Goal: Task Accomplishment & Management: Manage account settings

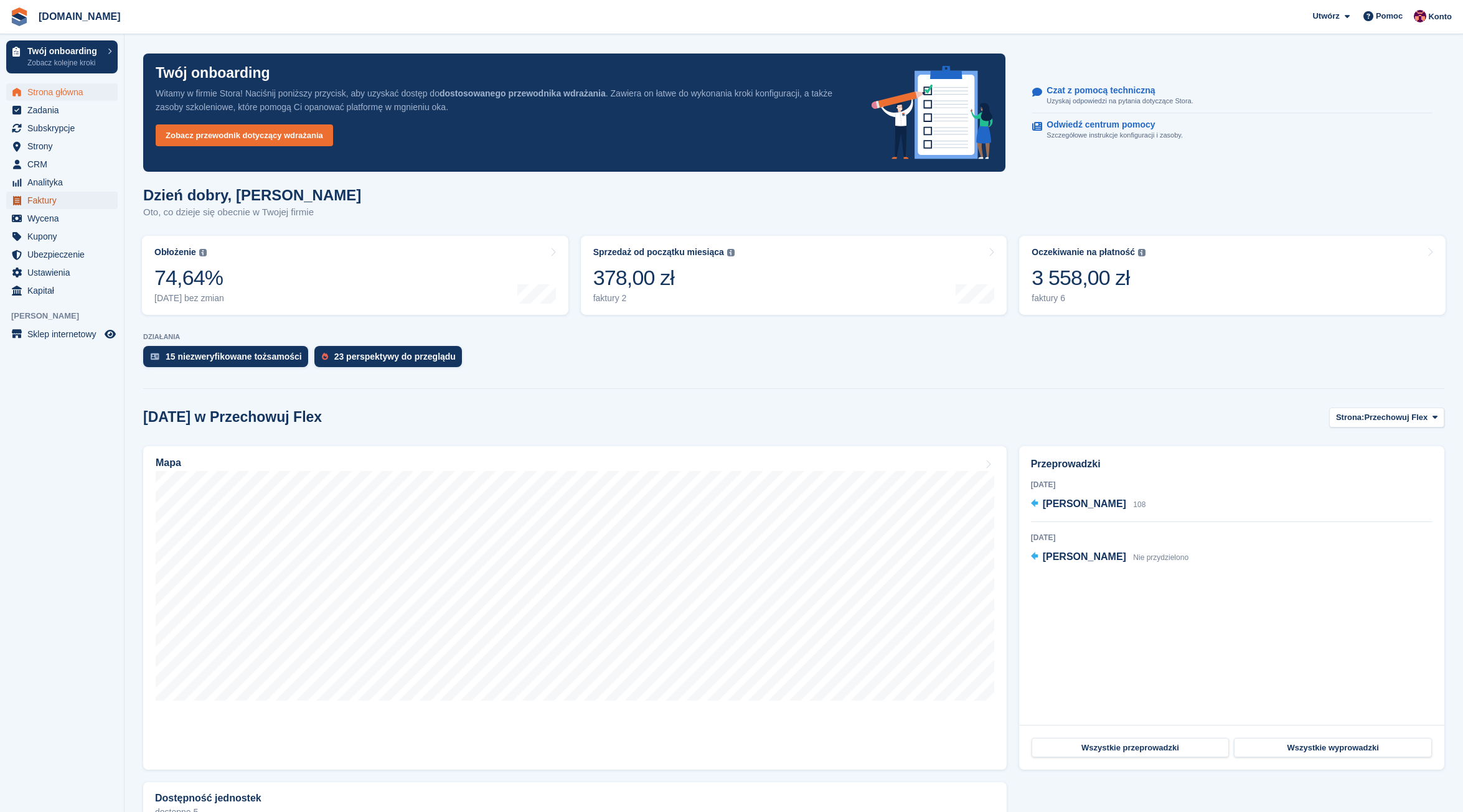
click at [44, 200] on span "Faktury" at bounding box center [65, 200] width 75 height 18
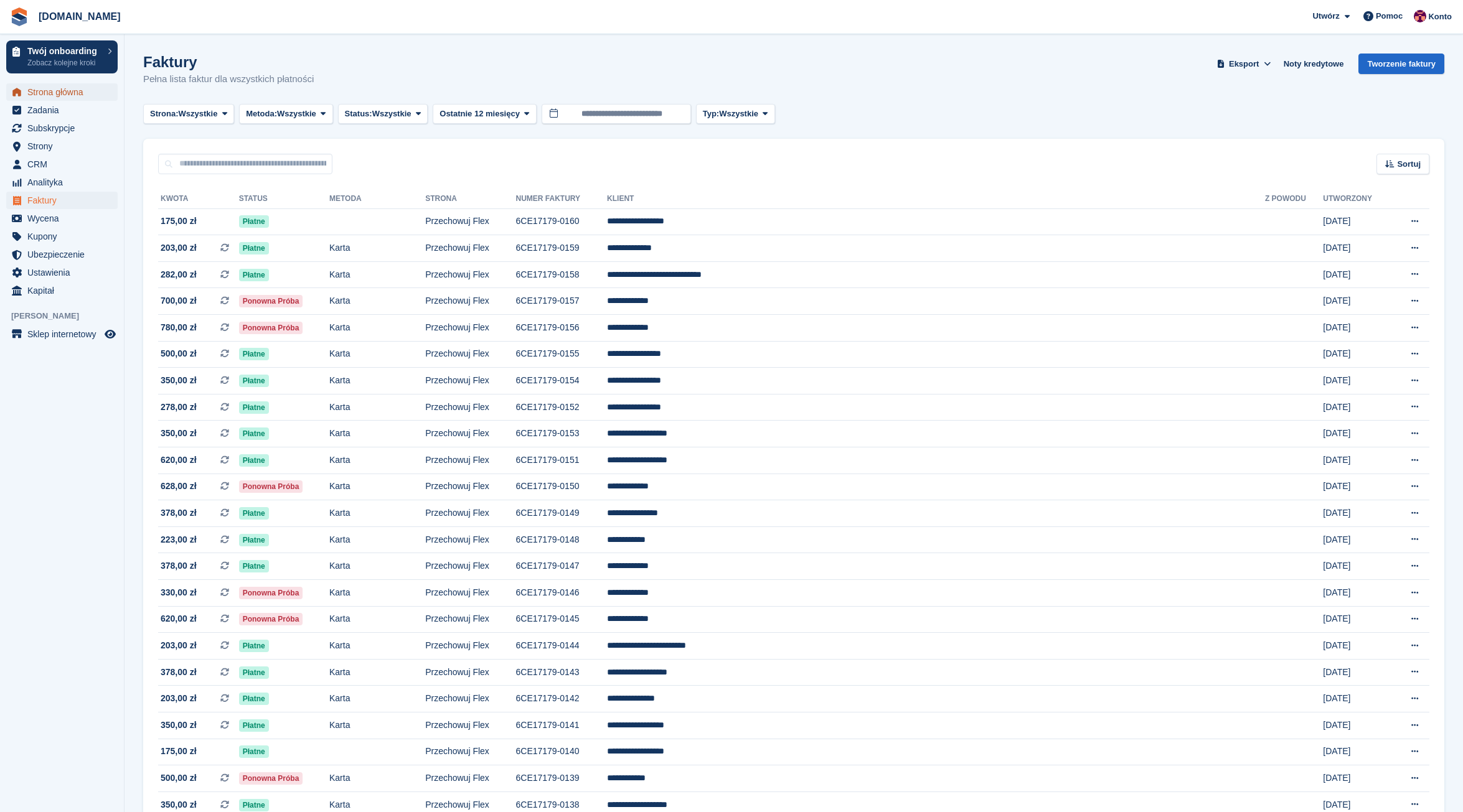
click at [49, 94] on span "Strona główna" at bounding box center [65, 92] width 75 height 18
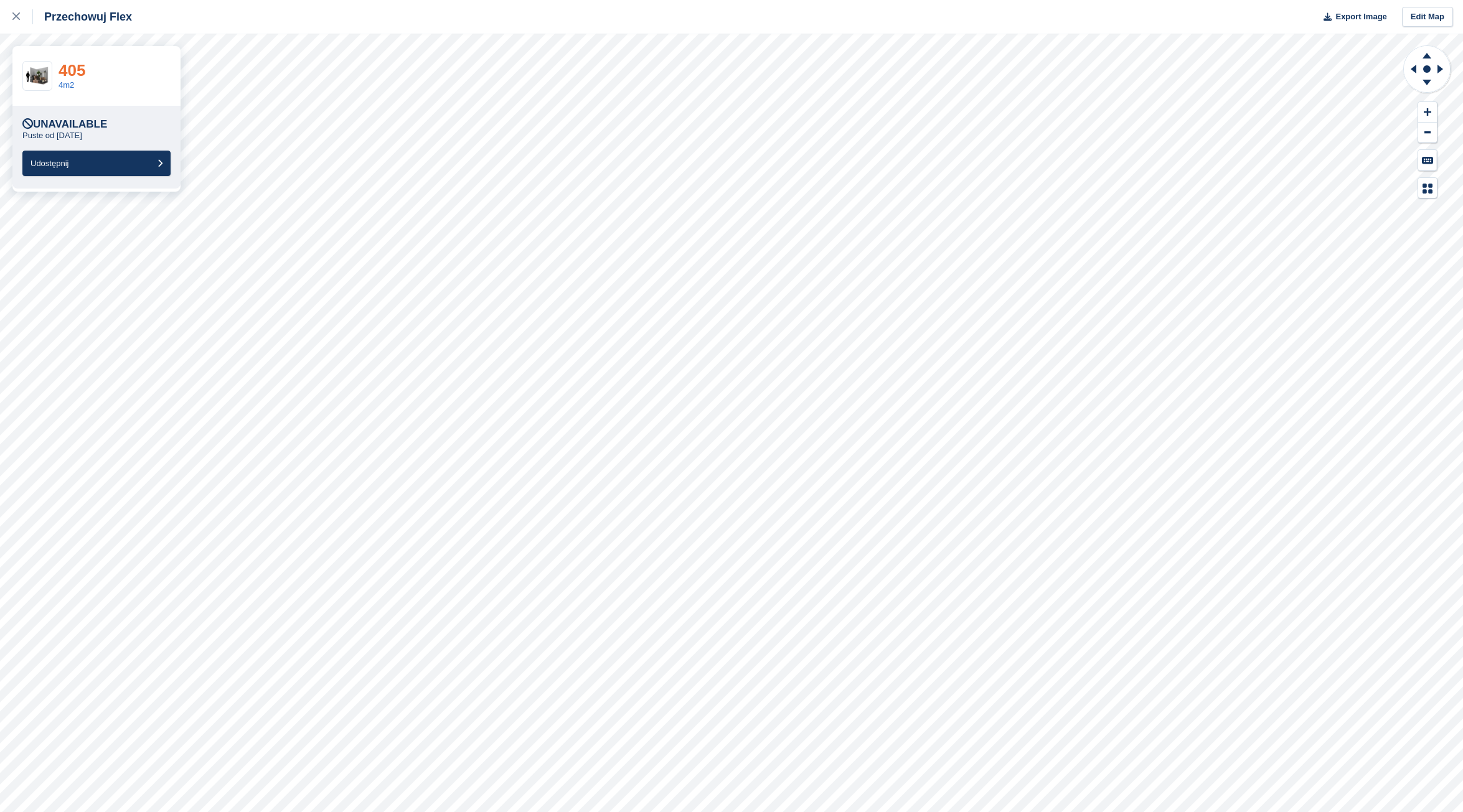
click at [72, 75] on link "405" at bounding box center [72, 70] width 27 height 18
click at [75, 69] on link "405" at bounding box center [72, 70] width 27 height 18
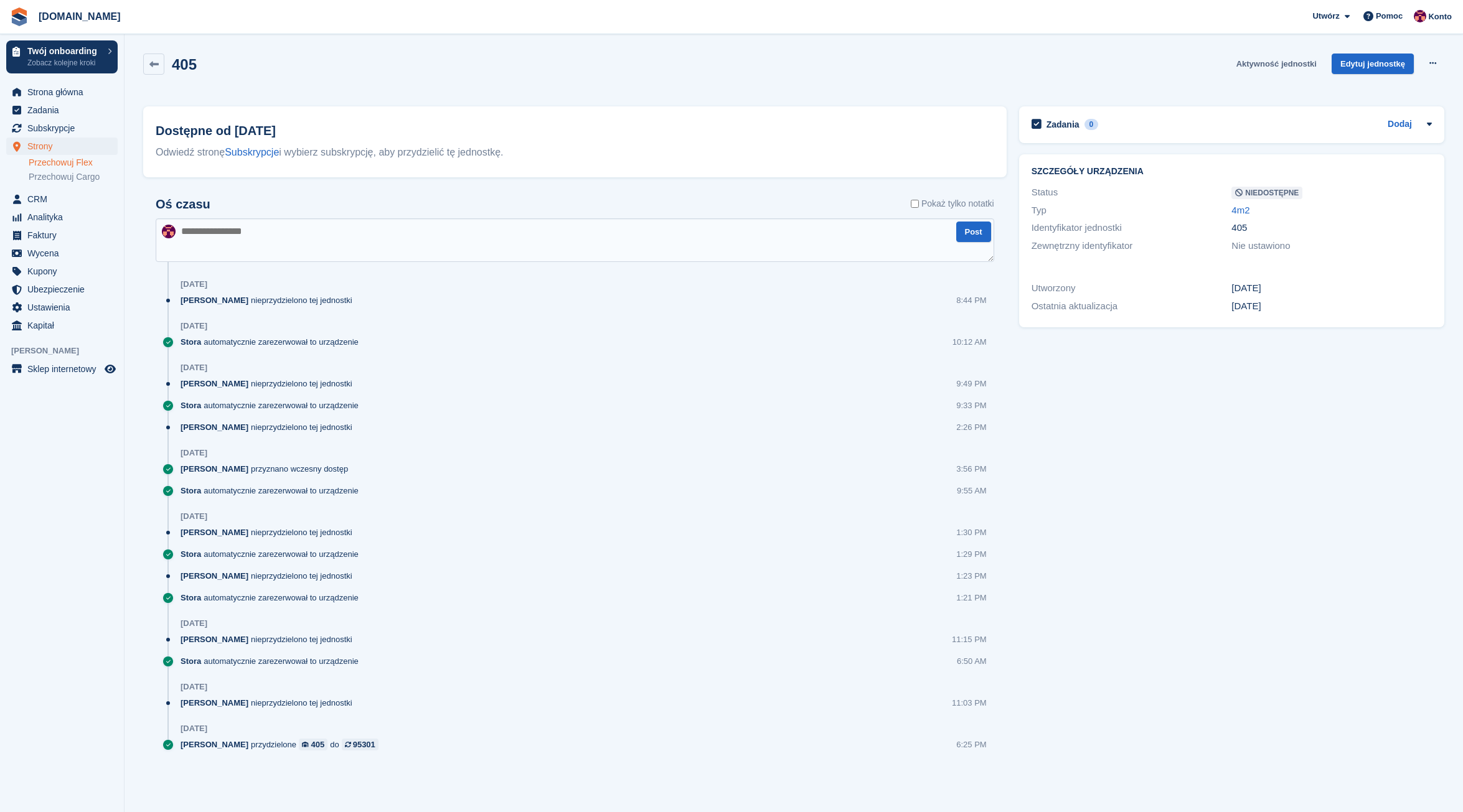
click at [1300, 67] on link "Aktywność jednostki" at bounding box center [1276, 63] width 90 height 21
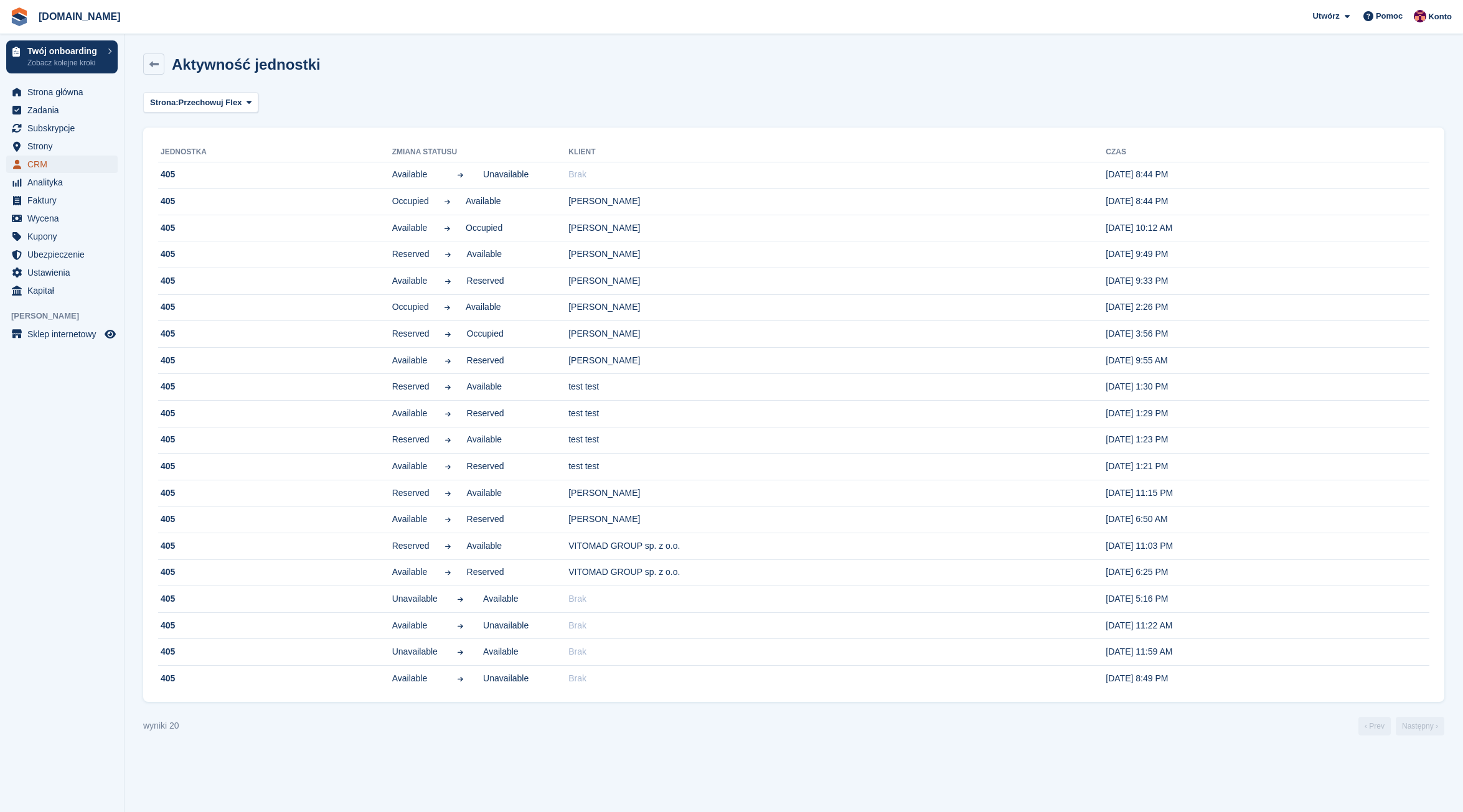
click at [44, 166] on span "CRM" at bounding box center [65, 164] width 75 height 18
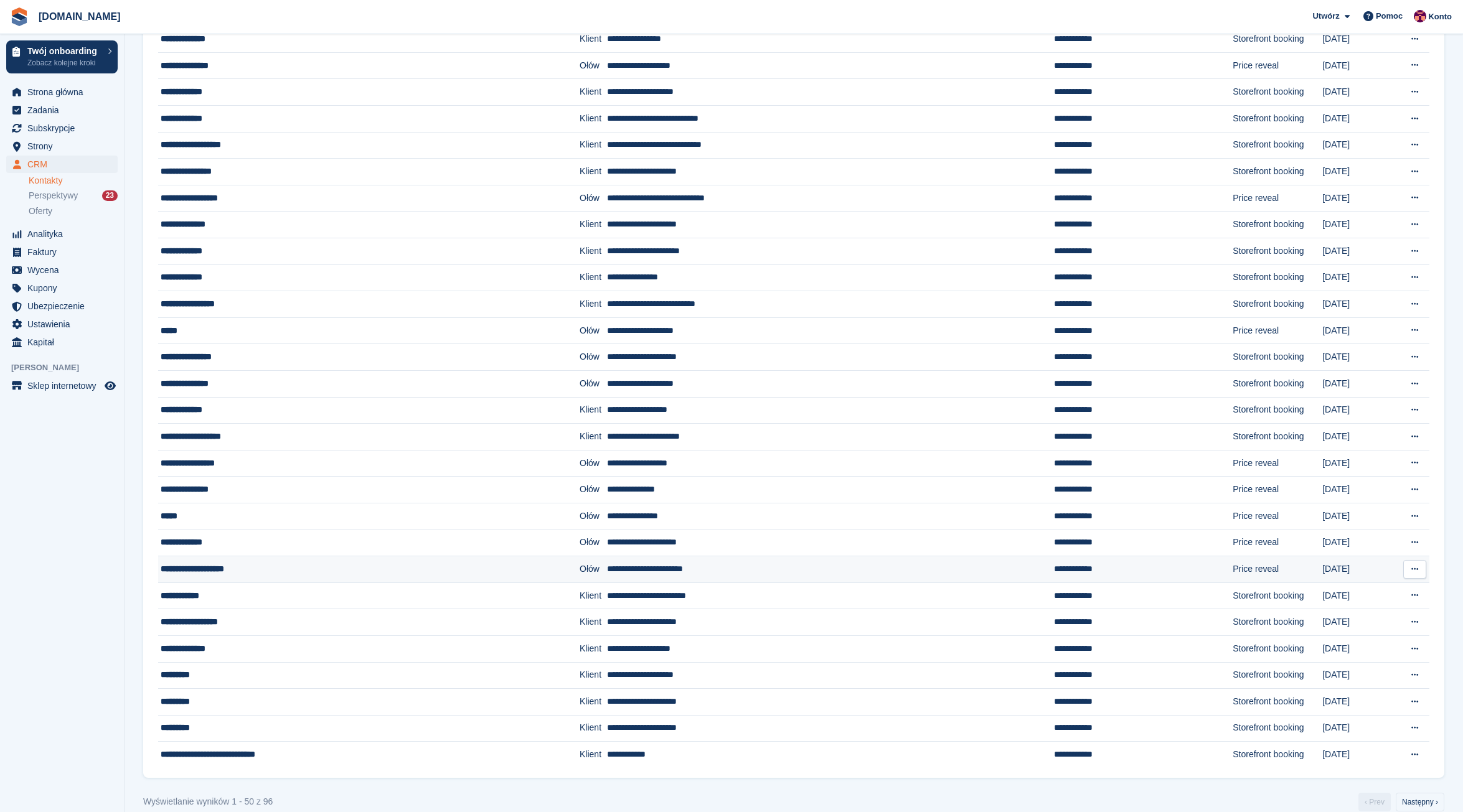
scroll to position [737, 0]
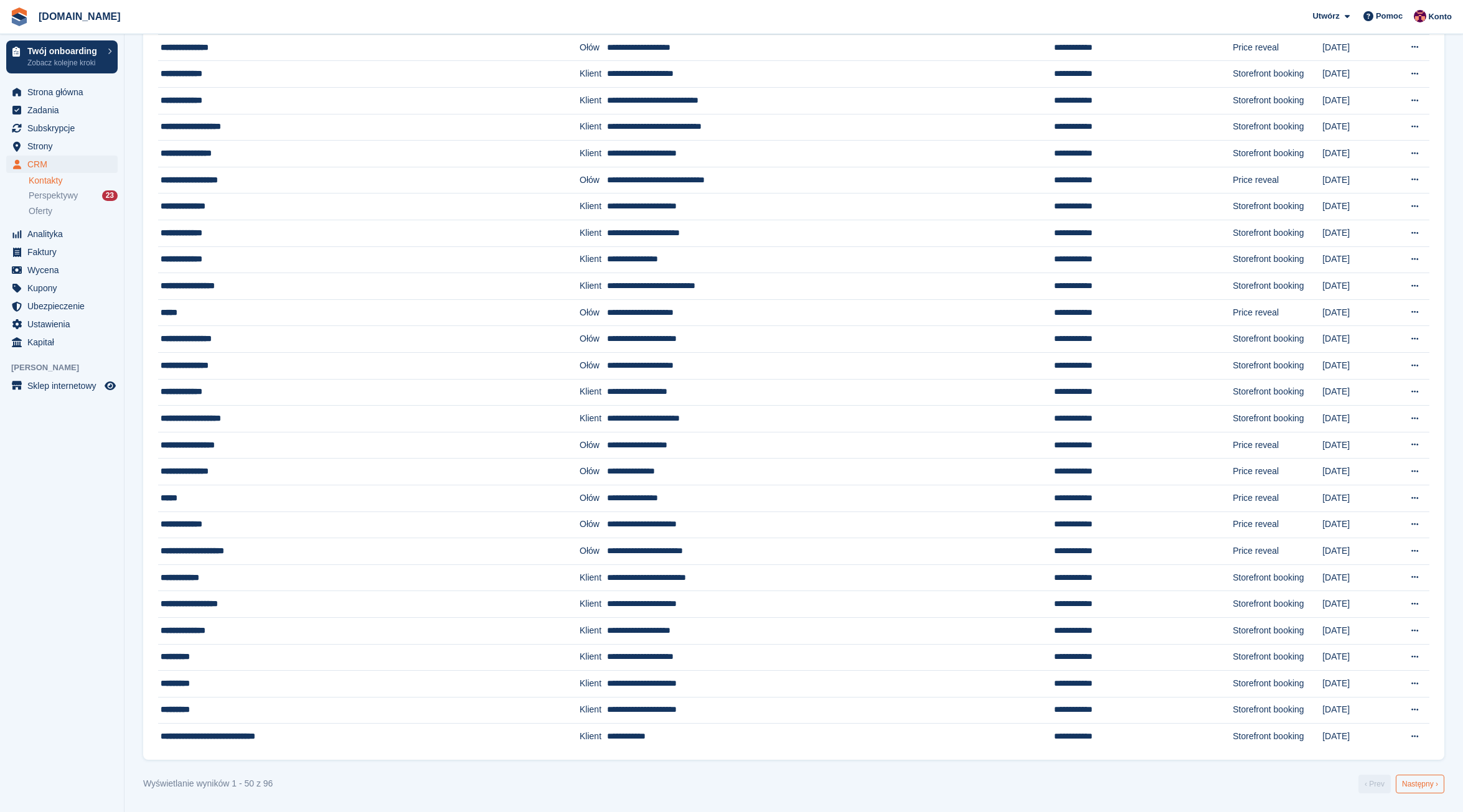
click at [1426, 783] on link "Następny ›" at bounding box center [1419, 784] width 49 height 18
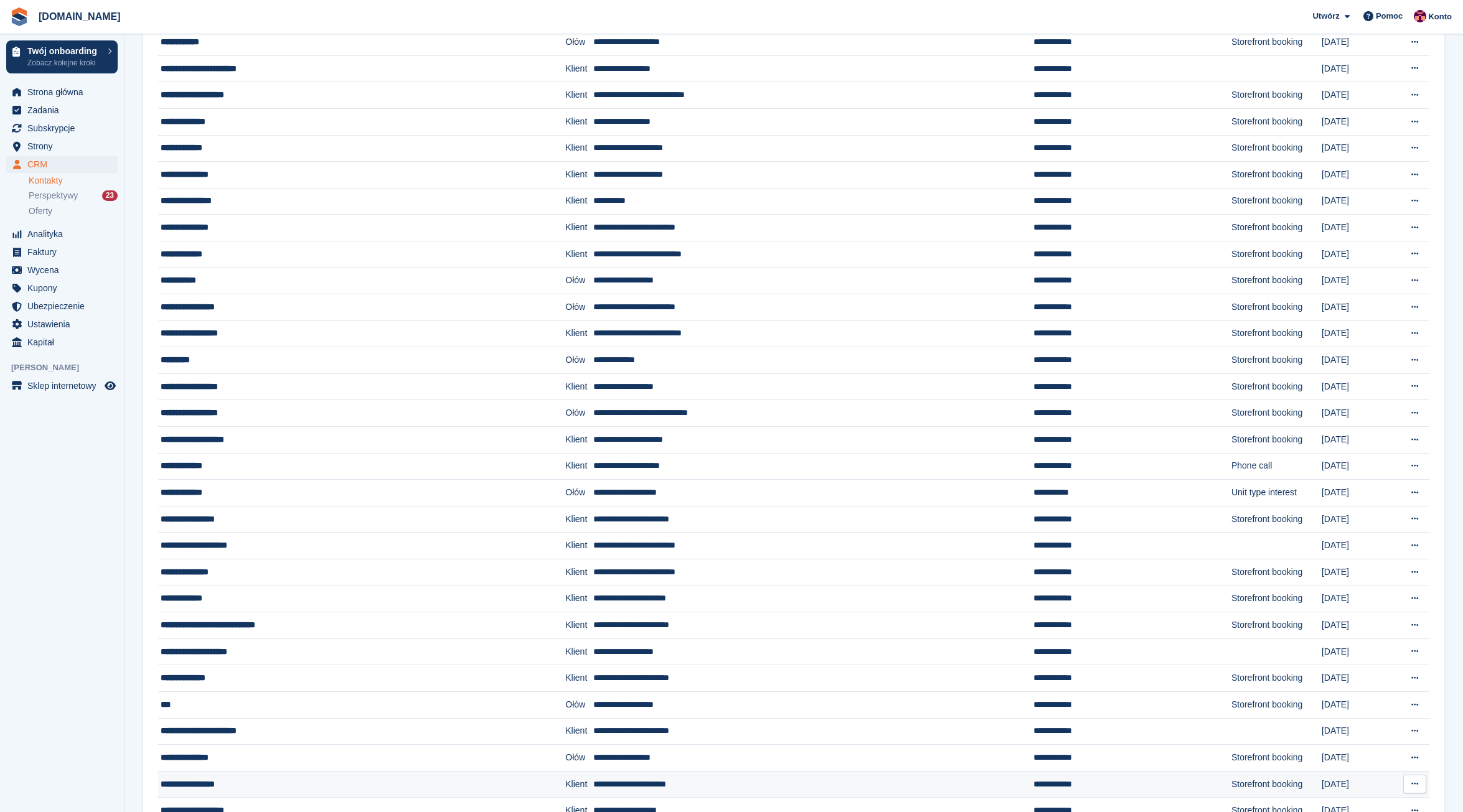
scroll to position [630, 0]
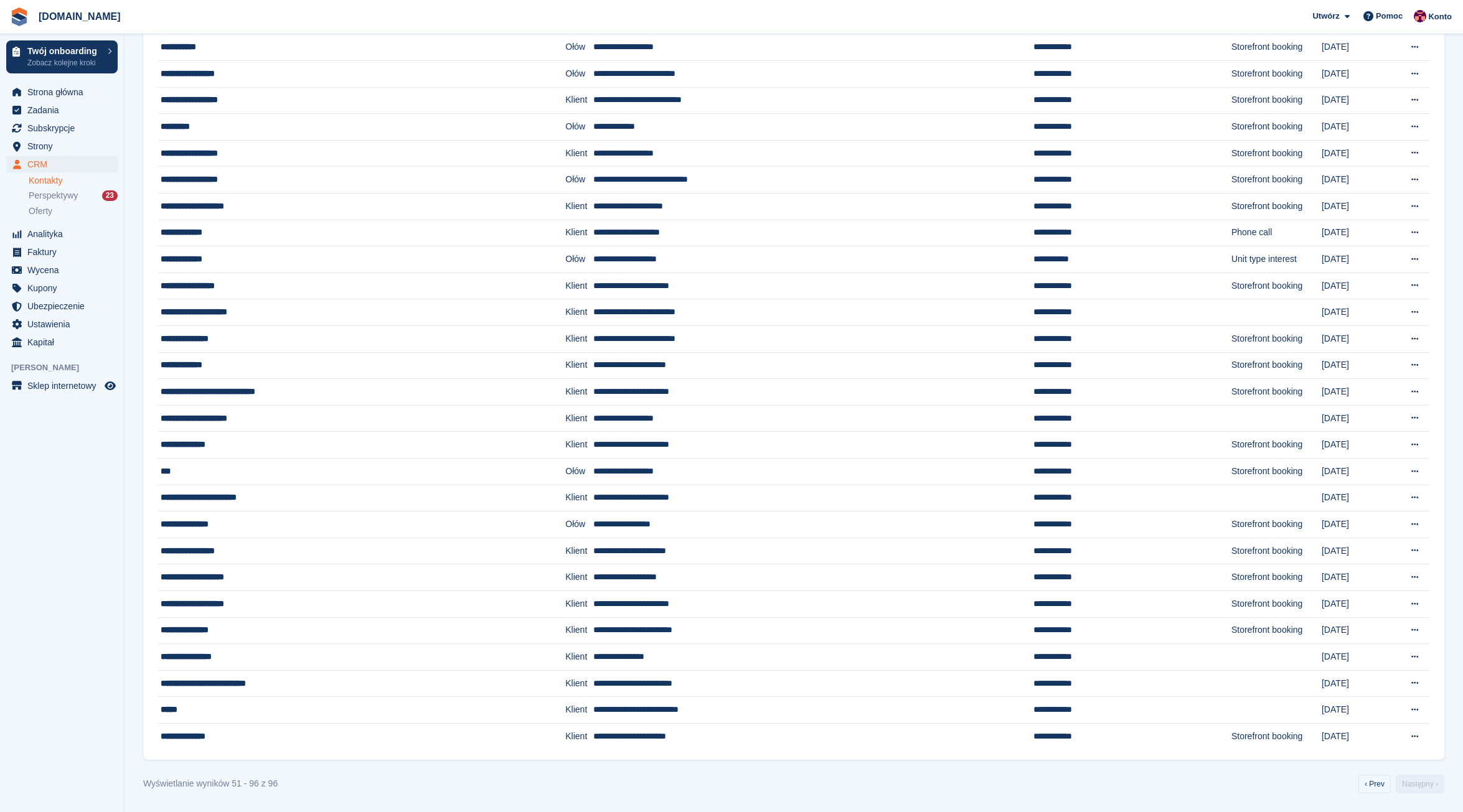
click at [1394, 786] on nav "‹ Prev Następny ›" at bounding box center [1401, 784] width 91 height 18
click at [1379, 783] on link "‹ Prev" at bounding box center [1374, 784] width 32 height 18
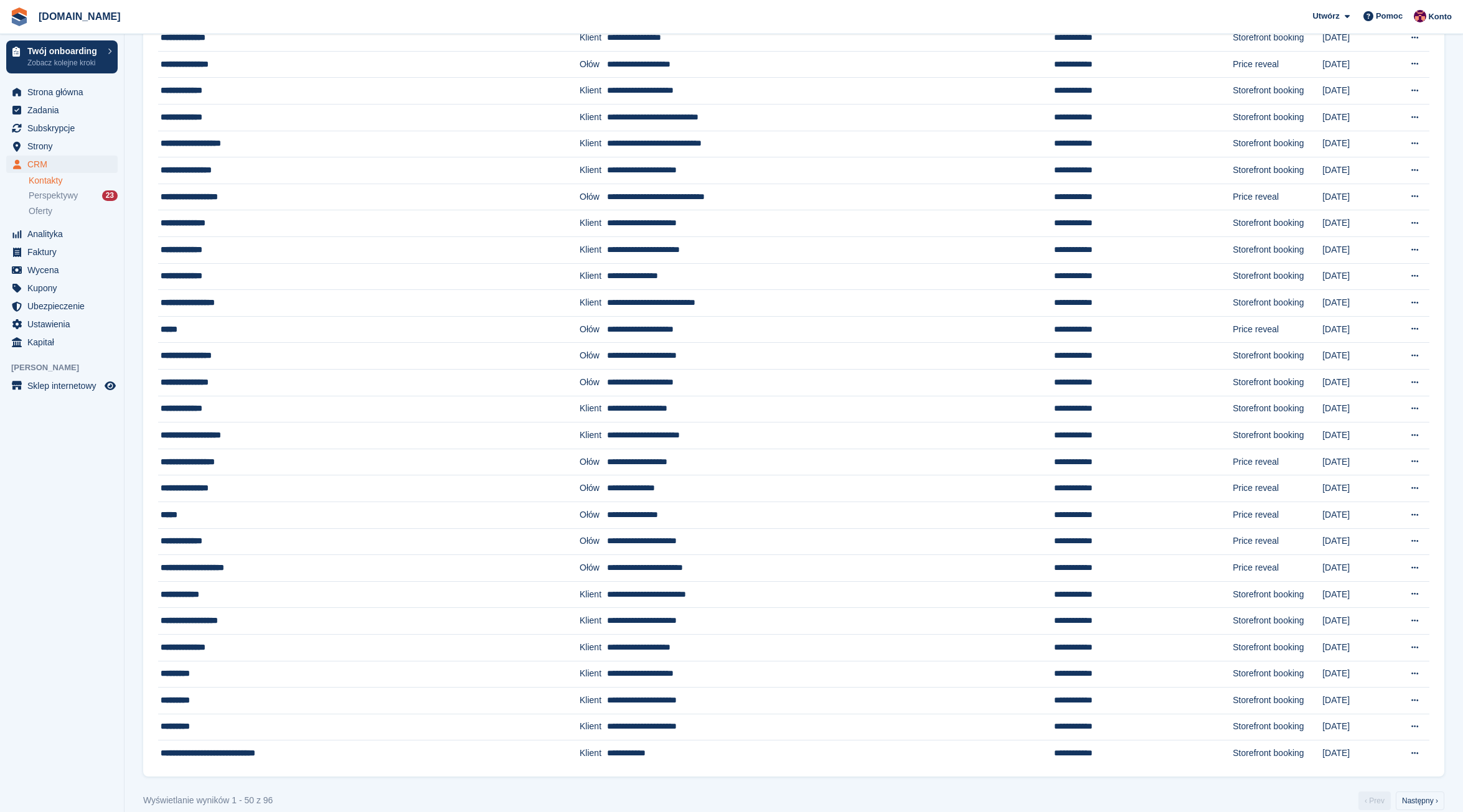
scroll to position [737, 0]
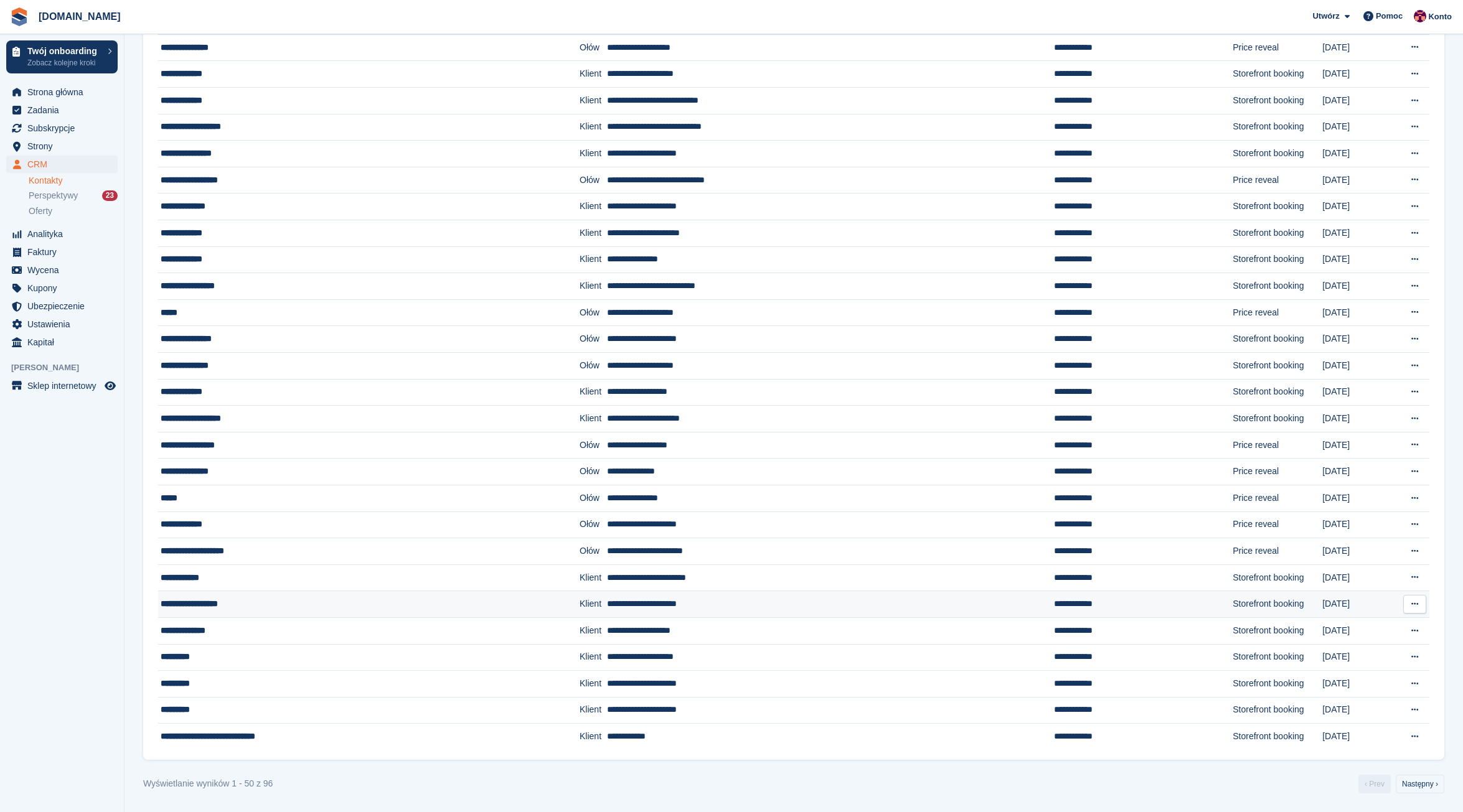
click at [217, 602] on div "**********" at bounding box center [326, 604] width 332 height 13
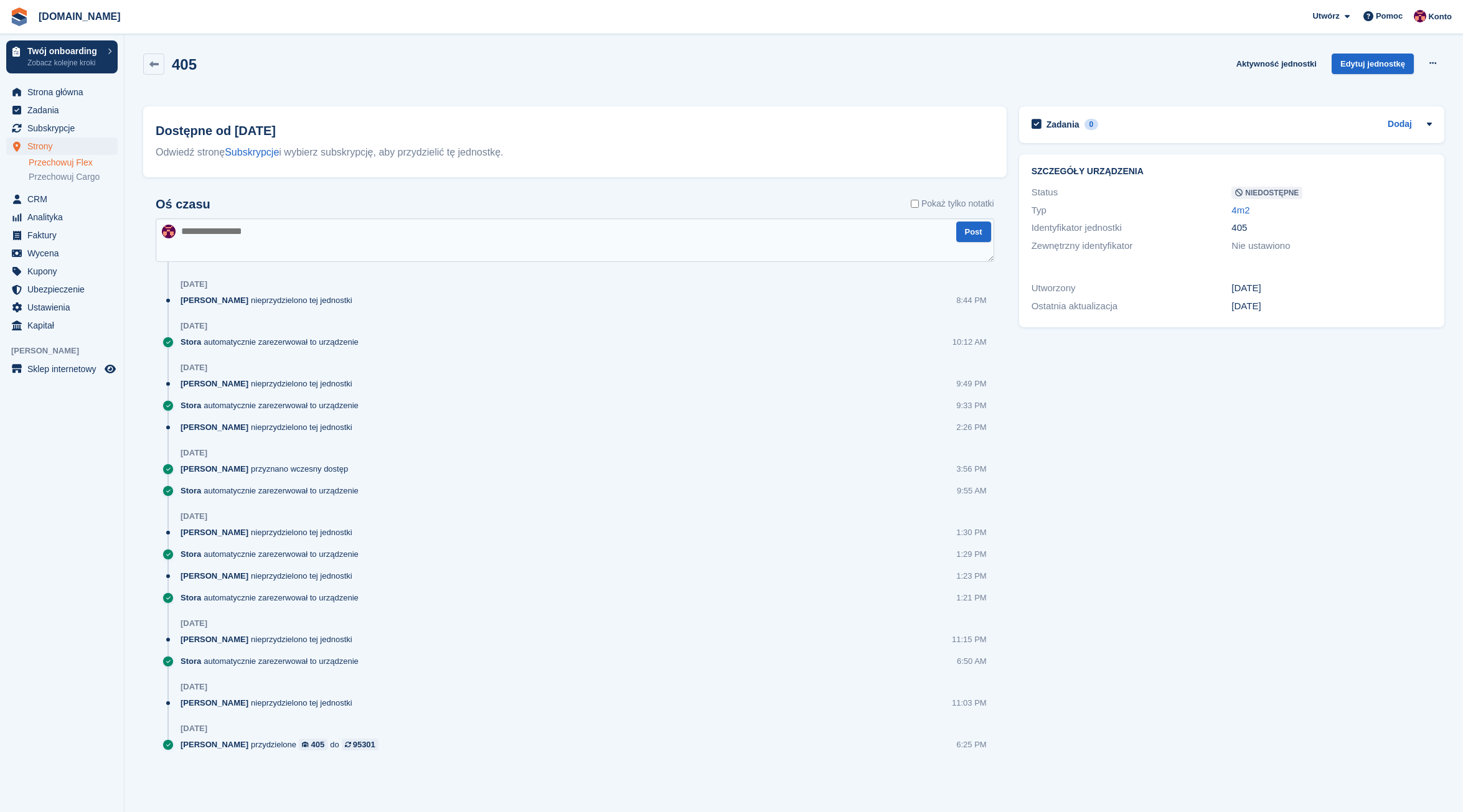
click at [372, 254] on textarea at bounding box center [575, 240] width 838 height 44
type textarea "**********"
click at [965, 232] on button "Post" at bounding box center [973, 232] width 35 height 21
